Goal: Ask a question: Seek information or help from site administrators or community

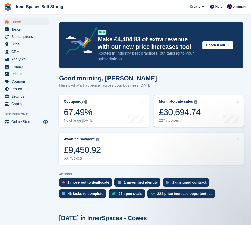
click at [200, 99] on link "Month-to-date sales The sum of all finalised invoices generated this month to d…" at bounding box center [199, 111] width 90 height 33
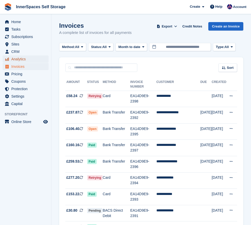
click at [21, 62] on span "Analytics" at bounding box center [26, 59] width 31 height 7
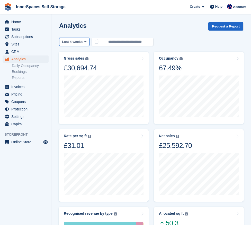
click at [75, 43] on span "Last 4 weeks" at bounding box center [72, 41] width 21 height 5
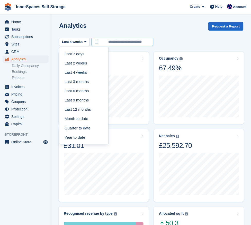
click at [121, 39] on input "**********" at bounding box center [122, 42] width 62 height 8
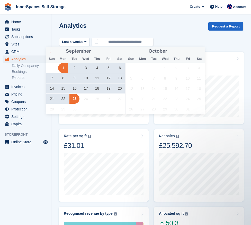
click at [46, 49] on span at bounding box center [50, 51] width 9 height 9
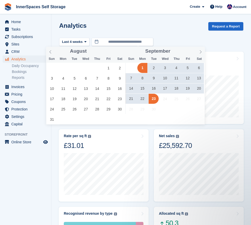
click at [53, 57] on span "Sun" at bounding box center [51, 58] width 11 height 3
click at [52, 55] on div "August **** September **** Sun Mon Tue Wed Thu Fri Sat Sun Mon Tue Wed Thu Fri …" at bounding box center [125, 86] width 159 height 78
click at [51, 54] on span at bounding box center [50, 51] width 9 height 9
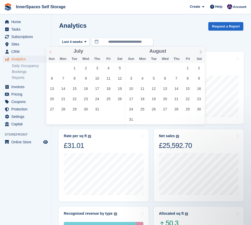
click at [51, 54] on span at bounding box center [50, 51] width 9 height 9
click at [51, 53] on span at bounding box center [50, 51] width 9 height 9
click at [51, 53] on icon at bounding box center [51, 52] width 4 height 4
click at [76, 69] on span "1" at bounding box center [74, 68] width 10 height 10
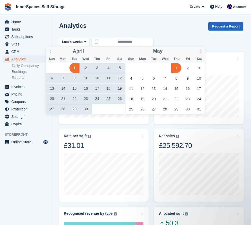
click at [201, 52] on icon at bounding box center [201, 52] width 4 height 4
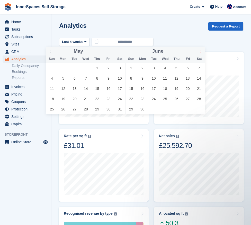
click at [201, 52] on icon at bounding box center [201, 52] width 4 height 4
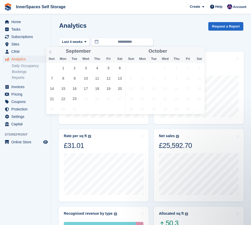
click at [201, 52] on div "October ****" at bounding box center [164, 51] width 79 height 9
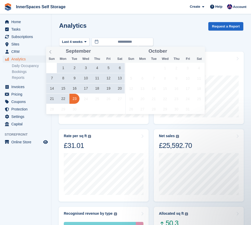
click at [76, 98] on span "23" at bounding box center [74, 99] width 10 height 10
type input "**********"
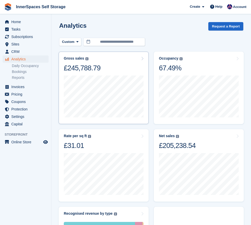
click at [89, 57] on div "Gross sales The sum of all finalised invoices, after discount and including tax…" at bounding box center [82, 58] width 37 height 4
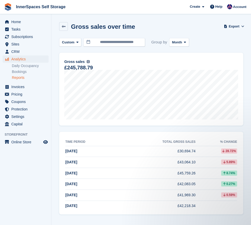
click at [186, 153] on td "£30,694.74" at bounding box center [154, 151] width 81 height 11
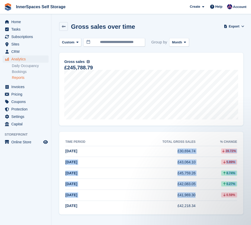
drag, startPoint x: 175, startPoint y: 151, endPoint x: 199, endPoint y: 194, distance: 48.9
click at [200, 191] on tbody "[DATE] £30,694.74 28.72% [DATE] £43,064.10 5.89% [DATE] £45,759.26 8.74%" at bounding box center [151, 179] width 172 height 66
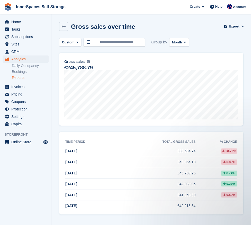
click at [198, 194] on div "0.59%" at bounding box center [216, 194] width 42 height 5
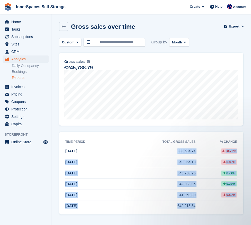
drag, startPoint x: 196, startPoint y: 210, endPoint x: 167, endPoint y: 152, distance: 64.6
click at [168, 153] on tbody "[DATE] £30,694.74 28.72% [DATE] £43,064.10 5.89% [DATE] £45,759.26 8.74%" at bounding box center [151, 179] width 172 height 66
click at [167, 152] on td "£30,694.74" at bounding box center [154, 151] width 81 height 11
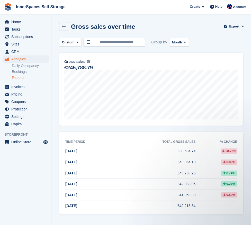
drag, startPoint x: 106, startPoint y: 157, endPoint x: 95, endPoint y: 146, distance: 16.2
click at [106, 157] on td "Aug 2025" at bounding box center [89, 162] width 49 height 11
drag, startPoint x: 99, startPoint y: 133, endPoint x: 214, endPoint y: 200, distance: 133.0
click at [215, 198] on div "Time period Total gross sales % change Sep 2025 £30,694.74 28.72% Aug 2025 £43,…" at bounding box center [151, 173] width 184 height 83
click at [212, 202] on td at bounding box center [216, 206] width 42 height 11
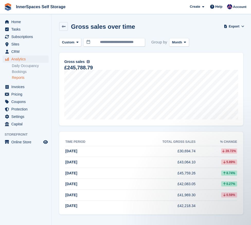
click at [182, 152] on td "£30,694.74" at bounding box center [154, 151] width 81 height 11
drag, startPoint x: 179, startPoint y: 187, endPoint x: 187, endPoint y: 193, distance: 9.8
click at [180, 187] on td "£42,083.05" at bounding box center [154, 184] width 81 height 11
click at [196, 207] on td at bounding box center [216, 206] width 42 height 11
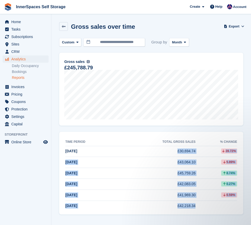
drag, startPoint x: 197, startPoint y: 207, endPoint x: 174, endPoint y: 152, distance: 59.1
click at [175, 153] on tbody "Sep 2025 £30,694.74 28.72% Aug 2025 £43,064.10 5.89% Jul 2025 £45,759.26 8.74%" at bounding box center [151, 179] width 172 height 66
click at [174, 152] on td "£30,694.74" at bounding box center [154, 151] width 81 height 11
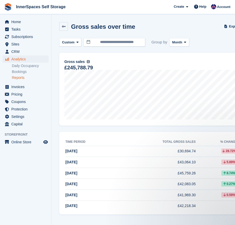
click at [195, 11] on div "Create Subscription Invoice Contact Deal Discount Page Help Chat Support Submit…" at bounding box center [201, 7] width 61 height 14
click at [197, 8] on icon at bounding box center [196, 7] width 4 height 4
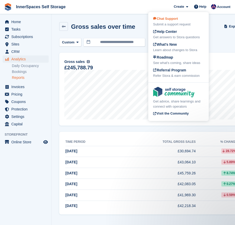
click at [179, 23] on div "Submit a support request" at bounding box center [178, 24] width 51 height 5
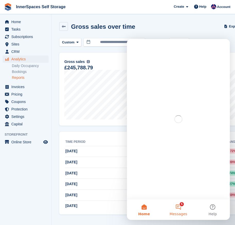
click at [183, 211] on button "5 Messages" at bounding box center [178, 209] width 34 height 21
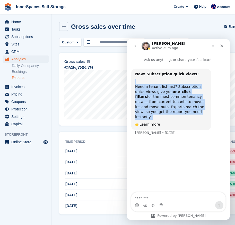
drag, startPoint x: 178, startPoint y: 81, endPoint x: 208, endPoint y: 117, distance: 46.9
click at [208, 117] on div "New: Subscription quick views! Need a tenant list fast? Subscription quick view…" at bounding box center [171, 100] width 80 height 62
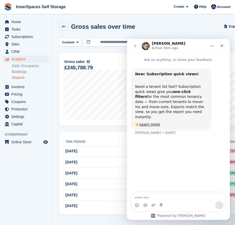
click at [203, 113] on div "Need a tenant list fast? Subscription quick views give you one-click filters fo…" at bounding box center [171, 99] width 72 height 40
drag, startPoint x: 200, startPoint y: 114, endPoint x: 193, endPoint y: 75, distance: 40.0
click at [193, 75] on div "New: Subscription quick views! Need a tenant list fast? Subscription quick view…" at bounding box center [171, 100] width 72 height 56
click at [193, 78] on div "New: Subscription quick views! Need a tenant list fast? Subscription quick view…" at bounding box center [171, 100] width 72 height 56
click at [154, 122] on link "Learn more" at bounding box center [149, 124] width 21 height 4
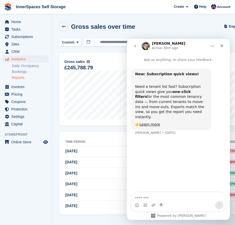
click at [138, 45] on button "go back" at bounding box center [135, 46] width 10 height 10
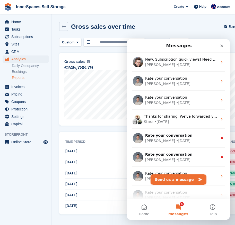
click at [174, 182] on button "Send us a message" at bounding box center [178, 179] width 56 height 10
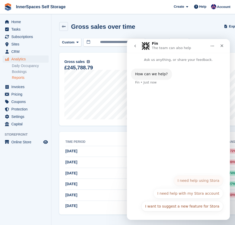
click at [199, 179] on button "I need help using Stora" at bounding box center [197, 181] width 49 height 10
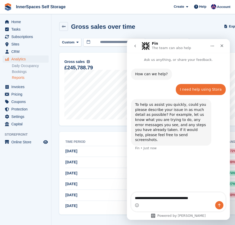
type textarea "**********"
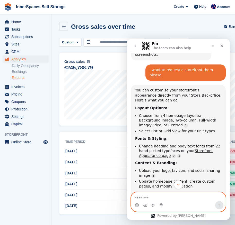
scroll to position [89, 0]
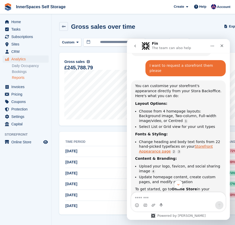
click at [197, 144] on link "Storefront Appearance page" at bounding box center [176, 148] width 74 height 9
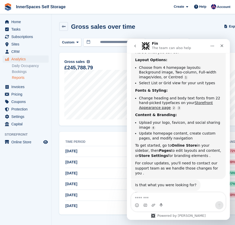
scroll to position [132, 0]
click at [139, 101] on link "Storefront Appearance page" at bounding box center [176, 105] width 74 height 9
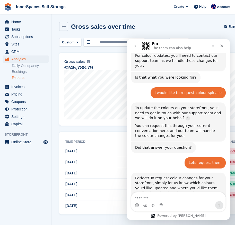
scroll to position [279, 0]
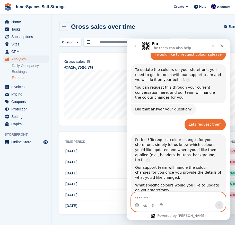
click at [179, 198] on textarea "Message…" at bounding box center [178, 196] width 94 height 9
paste textarea "**********"
type textarea "**********"
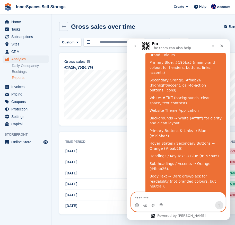
scroll to position [470, 0]
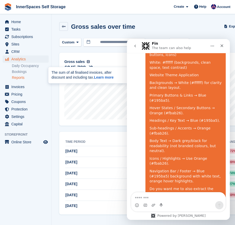
click at [191, 187] on div "Do you want me to also extract the current live colours from your site (since i…" at bounding box center [185, 194] width 72 height 15
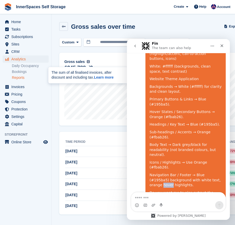
scroll to position [467, 0]
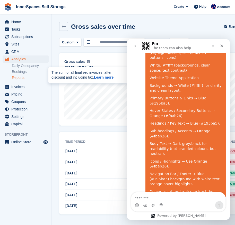
click at [166, 189] on div "Do you want me to also extract the current live colours from your site (since i…" at bounding box center [185, 196] width 72 height 15
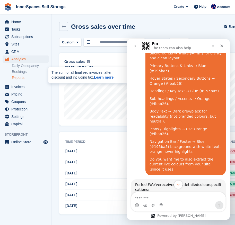
drag, startPoint x: 147, startPoint y: 161, endPoint x: 218, endPoint y: 169, distance: 71.1
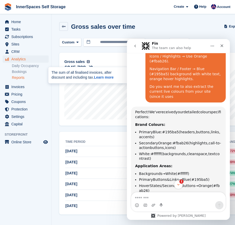
scroll to position [0, 0]
click at [180, 183] on span "1" at bounding box center [181, 181] width 5 height 5
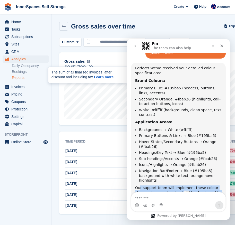
scroll to position [628, 0]
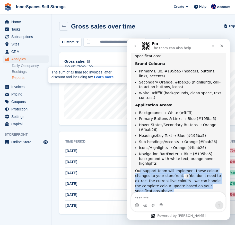
click at [192, 169] on div "Our support team will implement these colour changes to your storefront. You do…" at bounding box center [178, 181] width 86 height 25
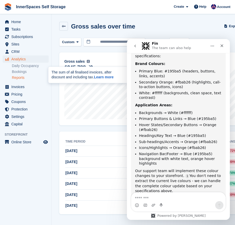
click at [182, 192] on div "Intercom messenger" at bounding box center [178, 202] width 95 height 20
click at [181, 194] on textarea "Message…" at bounding box center [178, 196] width 94 height 9
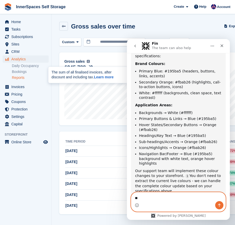
type textarea "***"
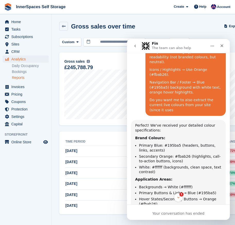
scroll to position [670, 0]
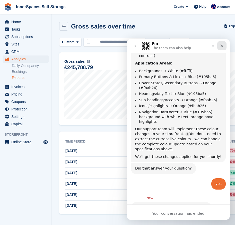
click at [220, 47] on icon "Close" at bounding box center [221, 45] width 3 height 3
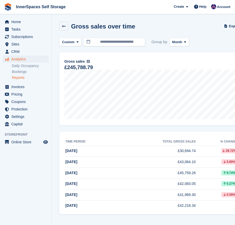
scroll to position [661, 0]
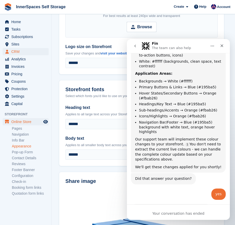
scroll to position [661, 0]
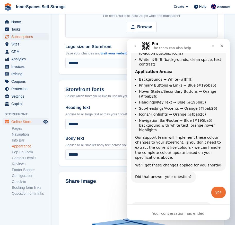
click at [26, 37] on span "Subscriptions" at bounding box center [26, 36] width 31 height 7
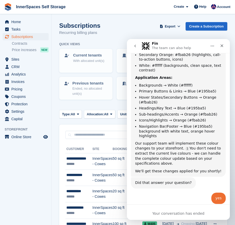
scroll to position [661, 0]
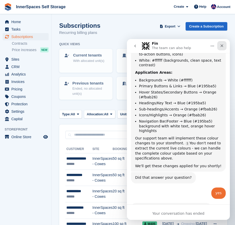
click at [224, 45] on div "Close" at bounding box center [221, 45] width 9 height 9
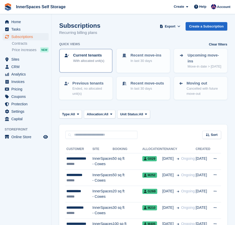
click at [90, 59] on p "With allocated unit(s)" at bounding box center [88, 60] width 31 height 5
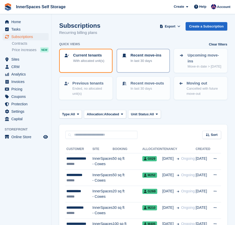
click at [153, 58] on p "In last 30 days" at bounding box center [145, 60] width 31 height 5
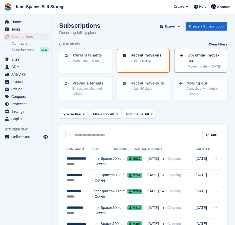
click at [204, 56] on p "Upcoming move-ins" at bounding box center [204, 58] width 35 height 12
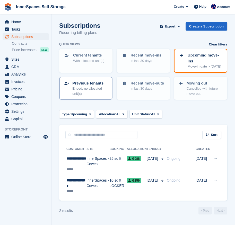
click at [77, 92] on p "Ended, no allocated unit(s)" at bounding box center [89, 91] width 35 height 10
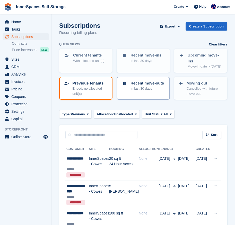
click at [134, 85] on p "Recent move-outs" at bounding box center [146, 83] width 33 height 6
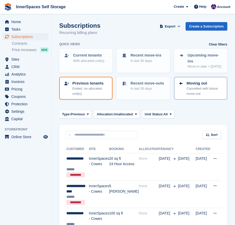
click at [191, 87] on p "Cancelled with future move-out" at bounding box center [204, 91] width 36 height 10
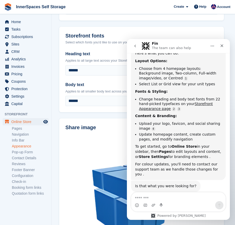
scroll to position [234, 0]
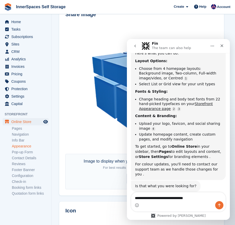
type textarea "**********"
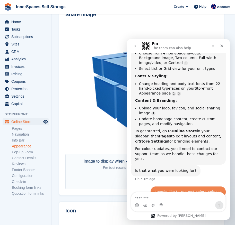
scroll to position [164, 0]
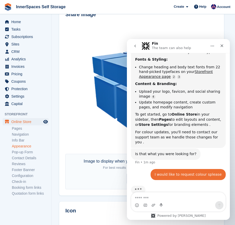
click at [74, 81] on img at bounding box center [129, 88] width 128 height 128
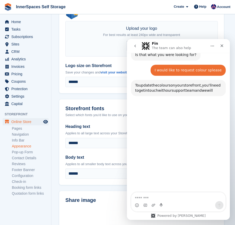
scroll to position [266, 0]
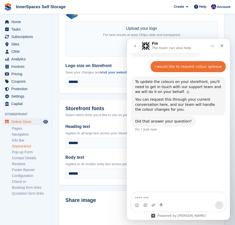
click at [177, 86] on div "To update the colours on your storefront, you'll need to get in touch with our …" at bounding box center [178, 95] width 86 height 33
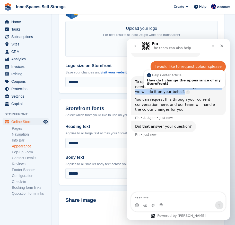
drag, startPoint x: 160, startPoint y: 77, endPoint x: 188, endPoint y: 85, distance: 29.3
click at [188, 85] on div "To update the colours on your storefront, you'll need to get in touch with our …" at bounding box center [178, 95] width 86 height 33
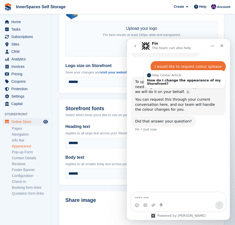
click at [181, 97] on div "You can request this through your current conversation here, and our team will …" at bounding box center [178, 104] width 86 height 15
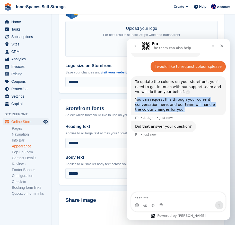
drag, startPoint x: 136, startPoint y: 90, endPoint x: 202, endPoint y: 104, distance: 67.5
click at [202, 104] on div "To update the colours on your storefront, you'll need to get in touch with our …" at bounding box center [178, 95] width 95 height 39
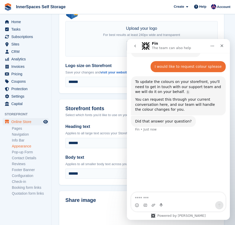
click at [198, 105] on div "To update the colours on your storefront, you'll need to get in touch with our …" at bounding box center [178, 95] width 95 height 39
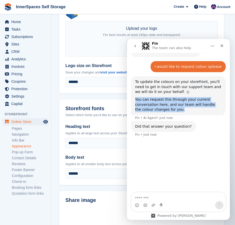
drag, startPoint x: 191, startPoint y: 103, endPoint x: 163, endPoint y: 87, distance: 32.3
click at [164, 87] on div "To update the colours on your storefront, you'll need to get in touch with our …" at bounding box center [178, 95] width 95 height 39
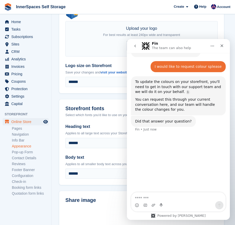
drag, startPoint x: 175, startPoint y: 113, endPoint x: 178, endPoint y: 122, distance: 9.2
click at [175, 119] on div "Did that answer your question?" at bounding box center [163, 121] width 57 height 5
click at [185, 199] on textarea "Message…" at bounding box center [178, 196] width 94 height 9
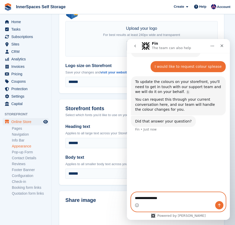
type textarea "**********"
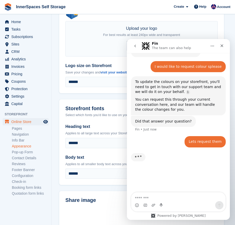
click at [179, 217] on div "Powered by [PERSON_NAME]" at bounding box center [178, 216] width 62 height 4
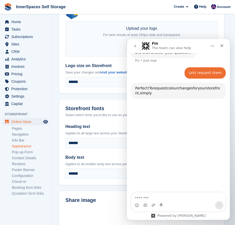
scroll to position [337, 0]
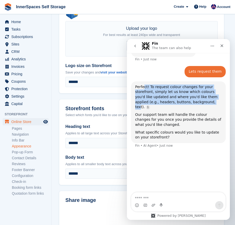
drag, startPoint x: 144, startPoint y: 77, endPoint x: 201, endPoint y: 94, distance: 59.8
click at [201, 94] on div "Perfect! To request colour changes for your storefront, simply let us know whic…" at bounding box center [178, 97] width 86 height 25
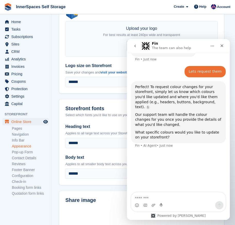
click at [184, 85] on div "Perfect! To request colour changes for your storefront, simply let us know whic…" at bounding box center [178, 97] width 86 height 25
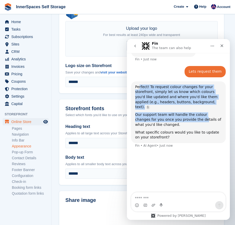
drag, startPoint x: 139, startPoint y: 79, endPoint x: 187, endPoint y: 104, distance: 54.6
click at [187, 104] on div "Perfect! To request colour changes for your storefront, simply let us know whic…" at bounding box center [178, 113] width 86 height 56
click at [187, 112] on div "Our support team will handle the colour changes for you once you provide the de…" at bounding box center [178, 119] width 86 height 15
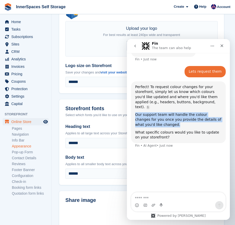
drag, startPoint x: 181, startPoint y: 108, endPoint x: 173, endPoint y: 95, distance: 15.5
click at [173, 95] on div "Perfect! To request colour changes for your storefront, simply let us know whic…" at bounding box center [178, 113] width 86 height 56
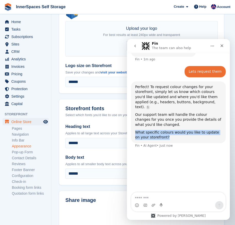
drag, startPoint x: 173, startPoint y: 111, endPoint x: 182, endPoint y: 124, distance: 15.3
click at [182, 124] on div "Perfect! To request colour changes for your storefront, simply let us know whic…" at bounding box center [178, 113] width 86 height 56
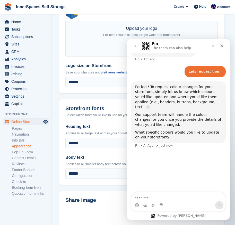
click at [182, 130] on div "What specific colours would you like to update on your storefront?" at bounding box center [178, 135] width 86 height 10
